Goal: Information Seeking & Learning: Learn about a topic

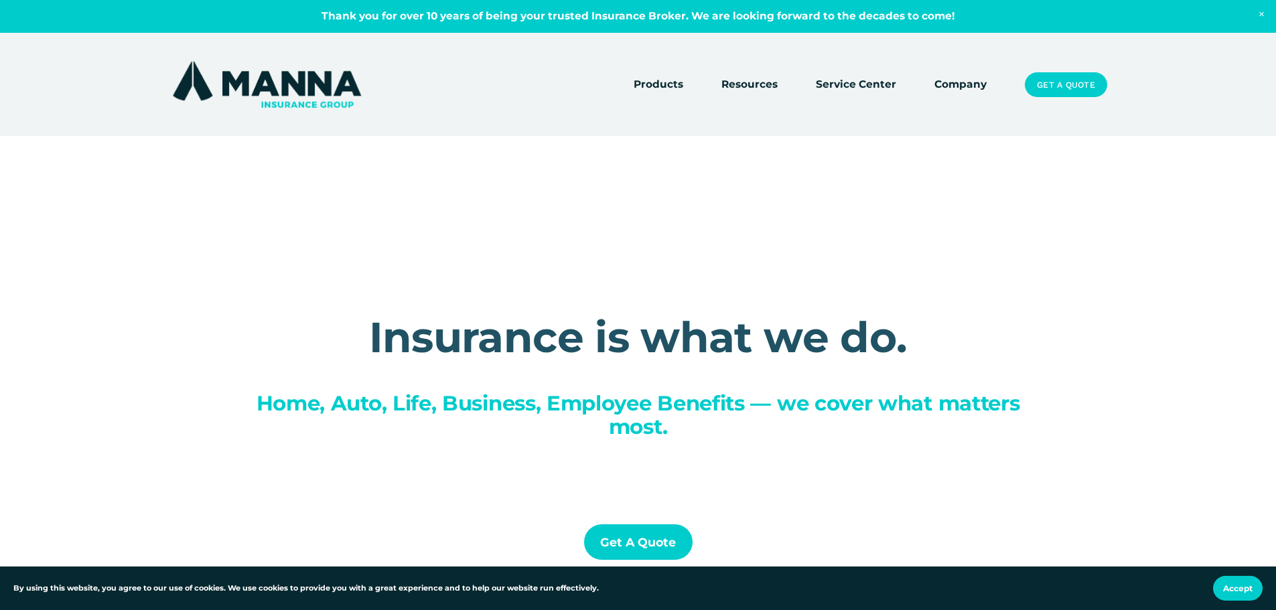
click at [957, 88] on link "Company" at bounding box center [960, 85] width 52 height 19
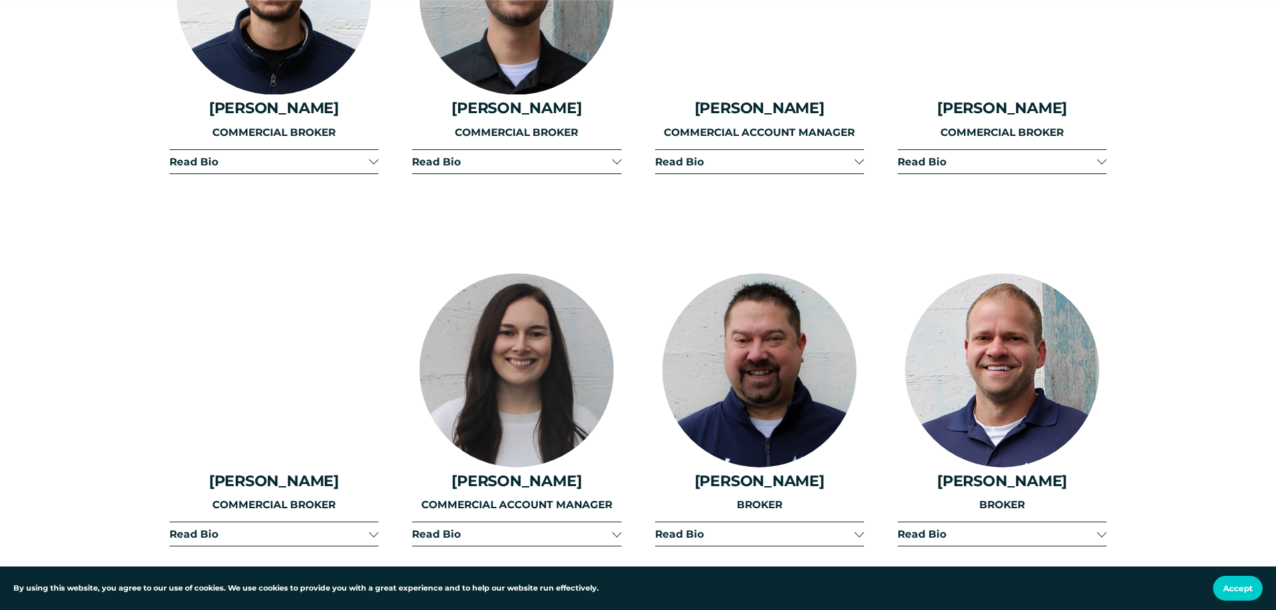
scroll to position [2679, 0]
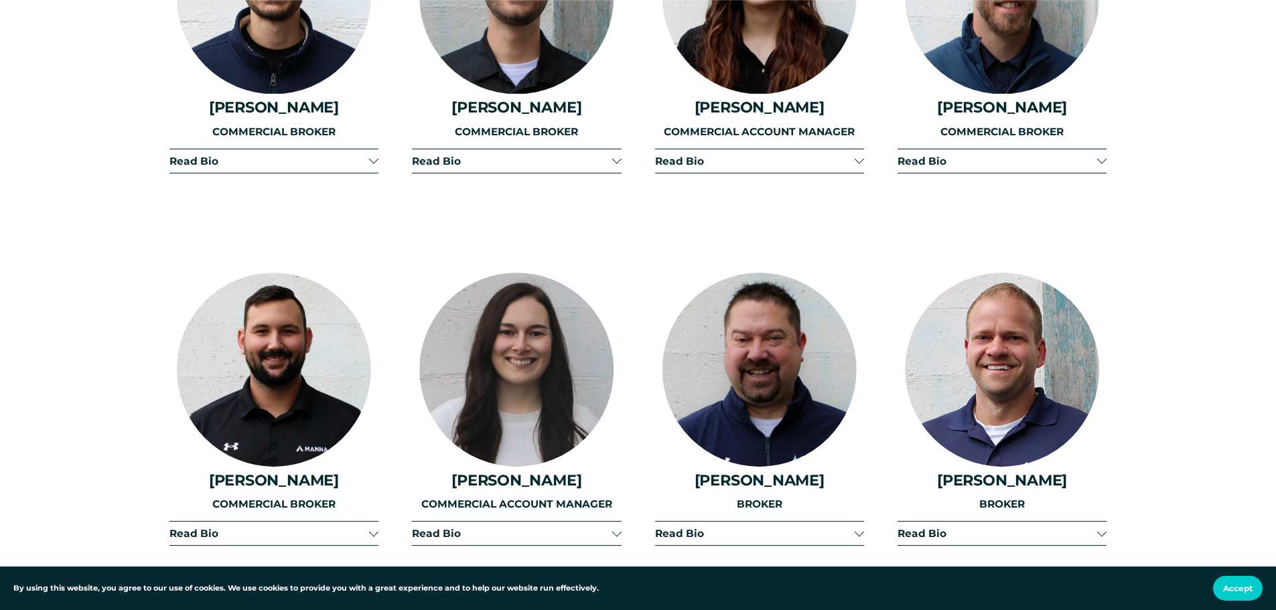
click at [364, 527] on span "Read Bio" at bounding box center [269, 533] width 200 height 13
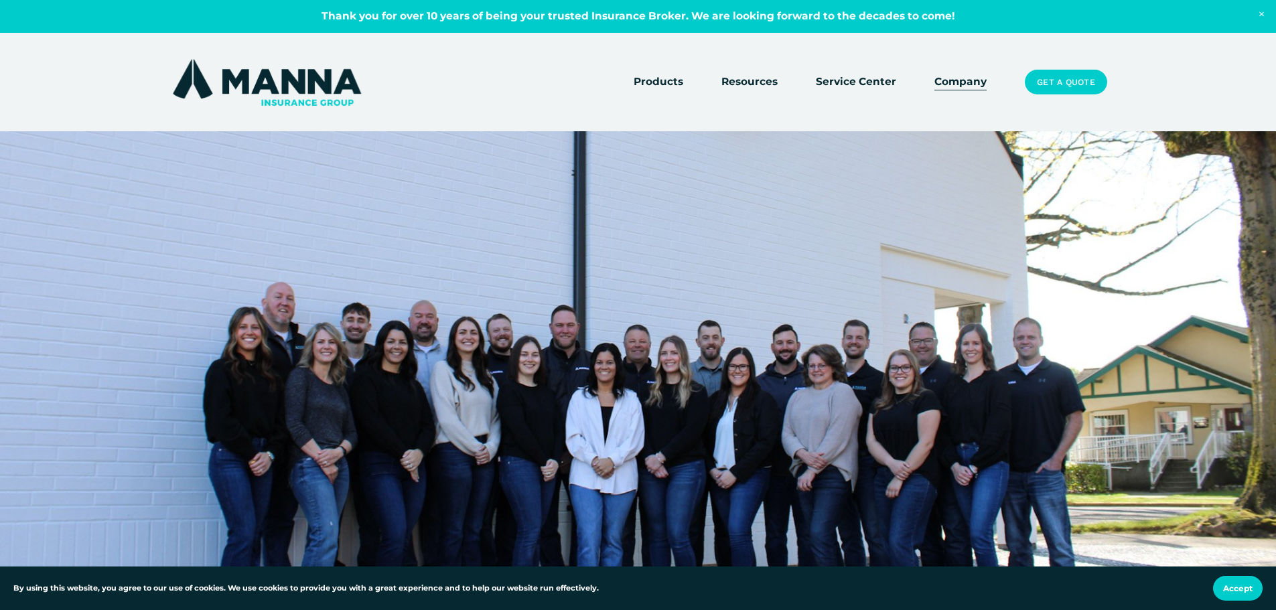
scroll to position [0, 0]
